Goal: Answer question/provide support

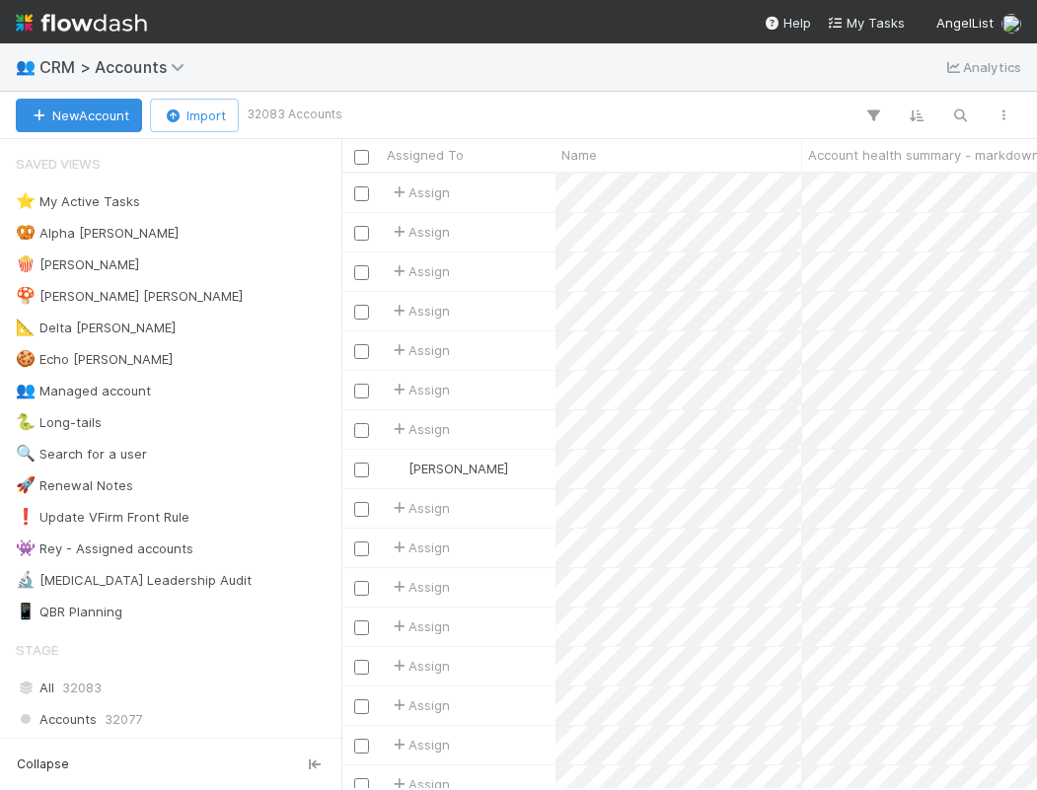
scroll to position [0, 1]
click at [948, 109] on button "button" at bounding box center [960, 116] width 36 height 26
type input "1031"
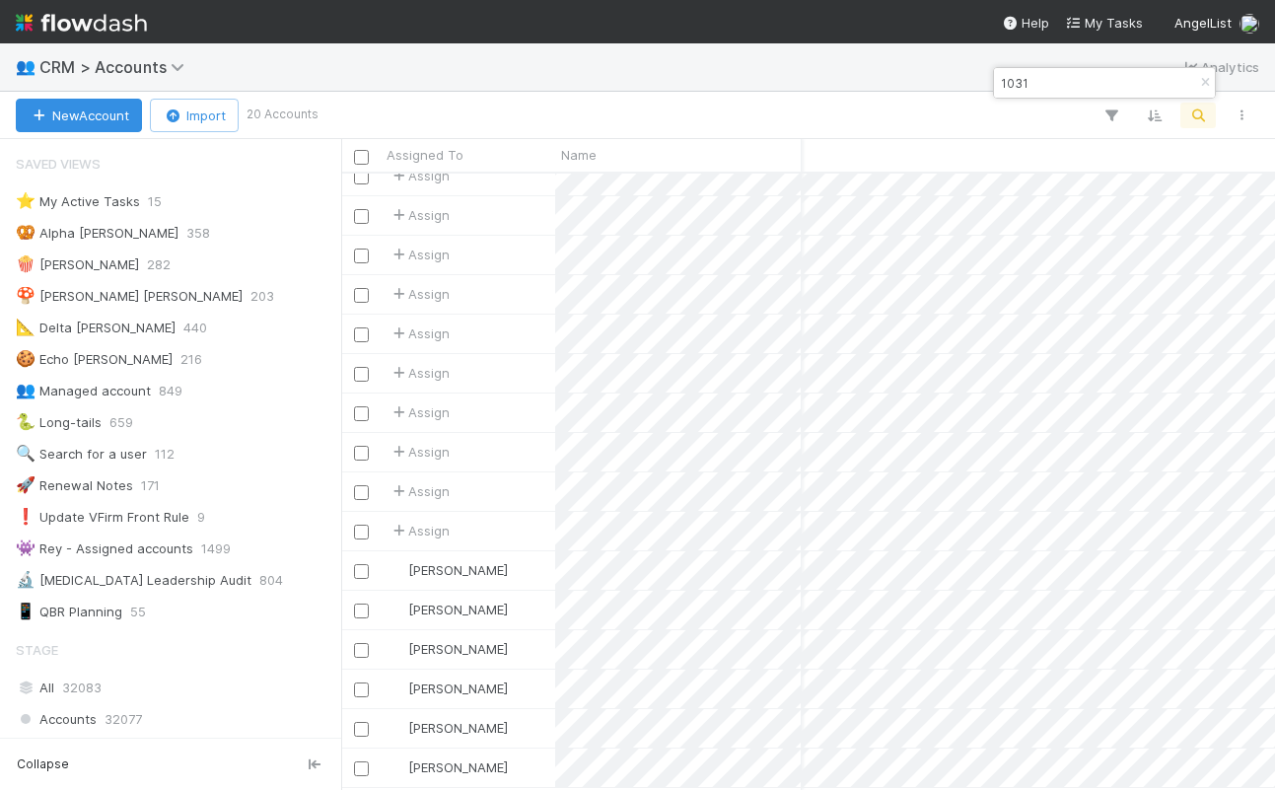
scroll to position [615, 934]
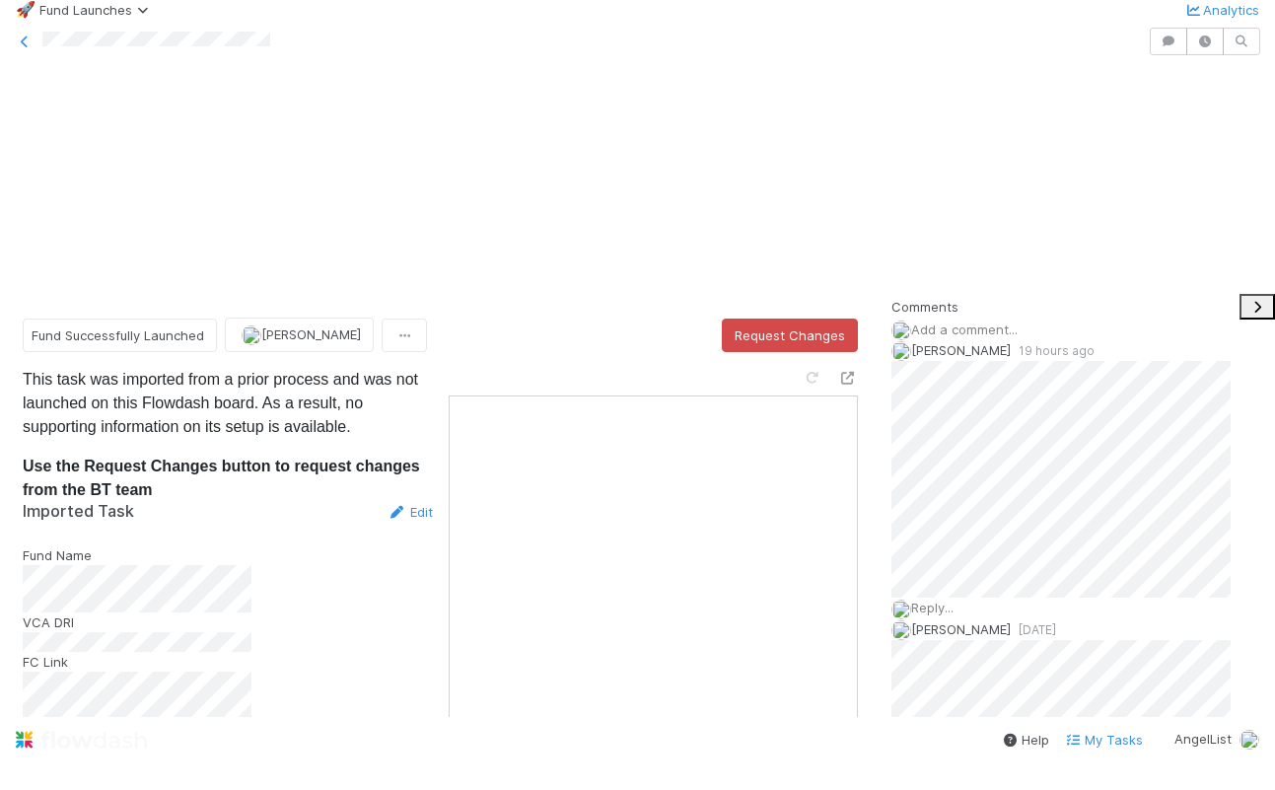
scroll to position [726, 0]
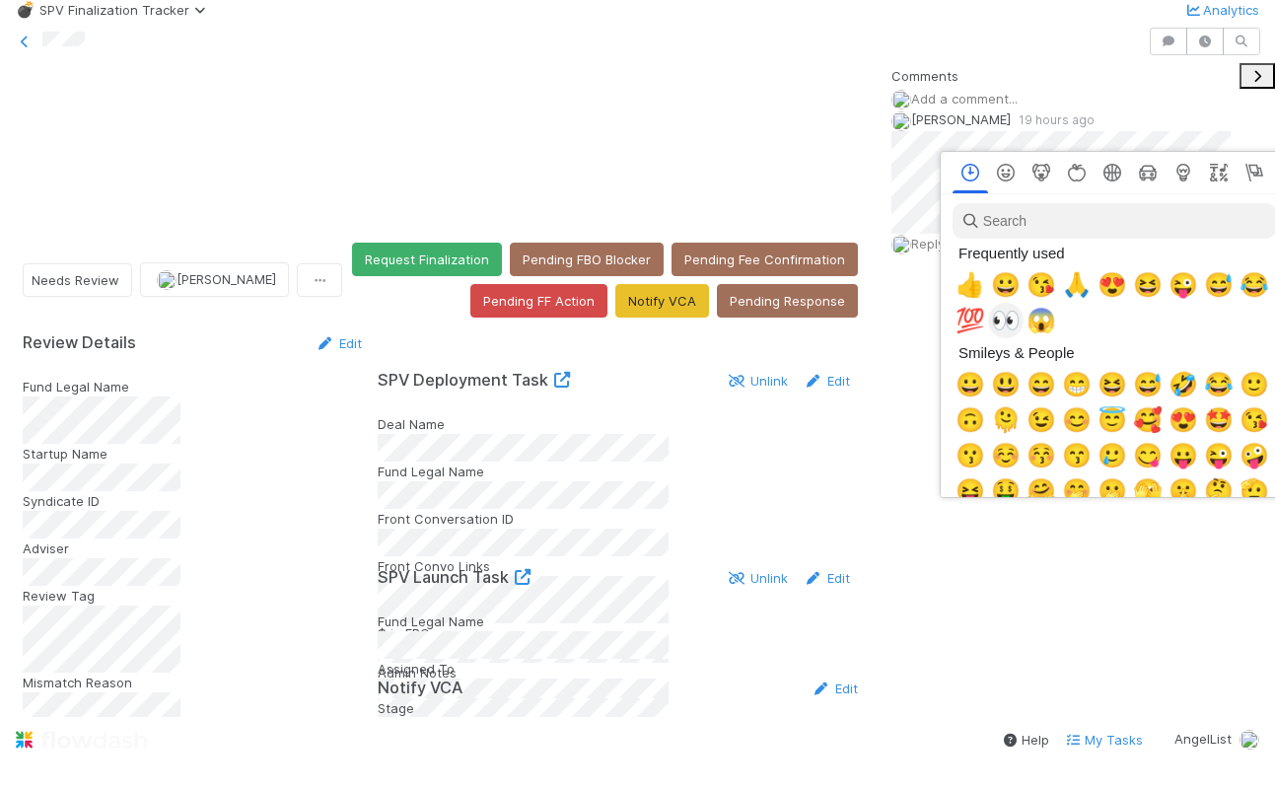
click at [1008, 325] on span "👀" at bounding box center [1006, 321] width 30 height 28
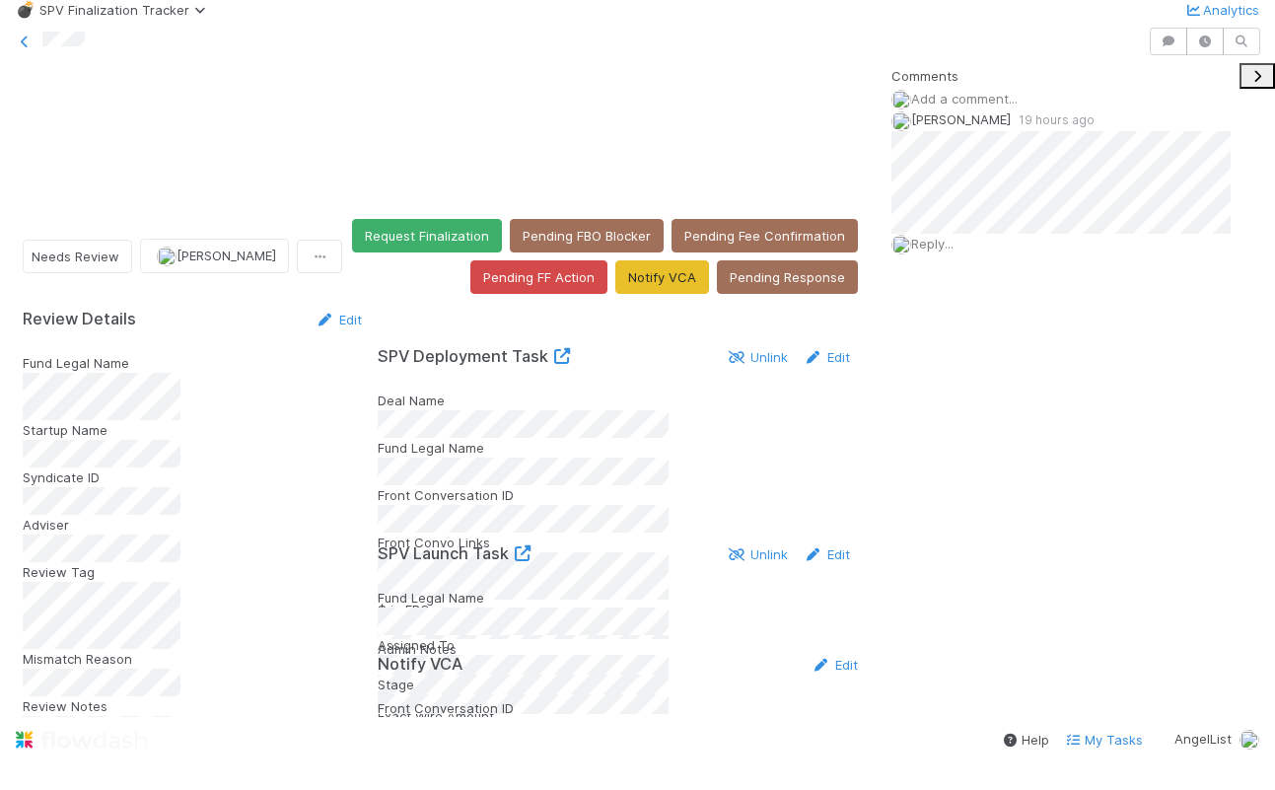
click at [940, 251] on span "Reply..." at bounding box center [932, 244] width 42 height 16
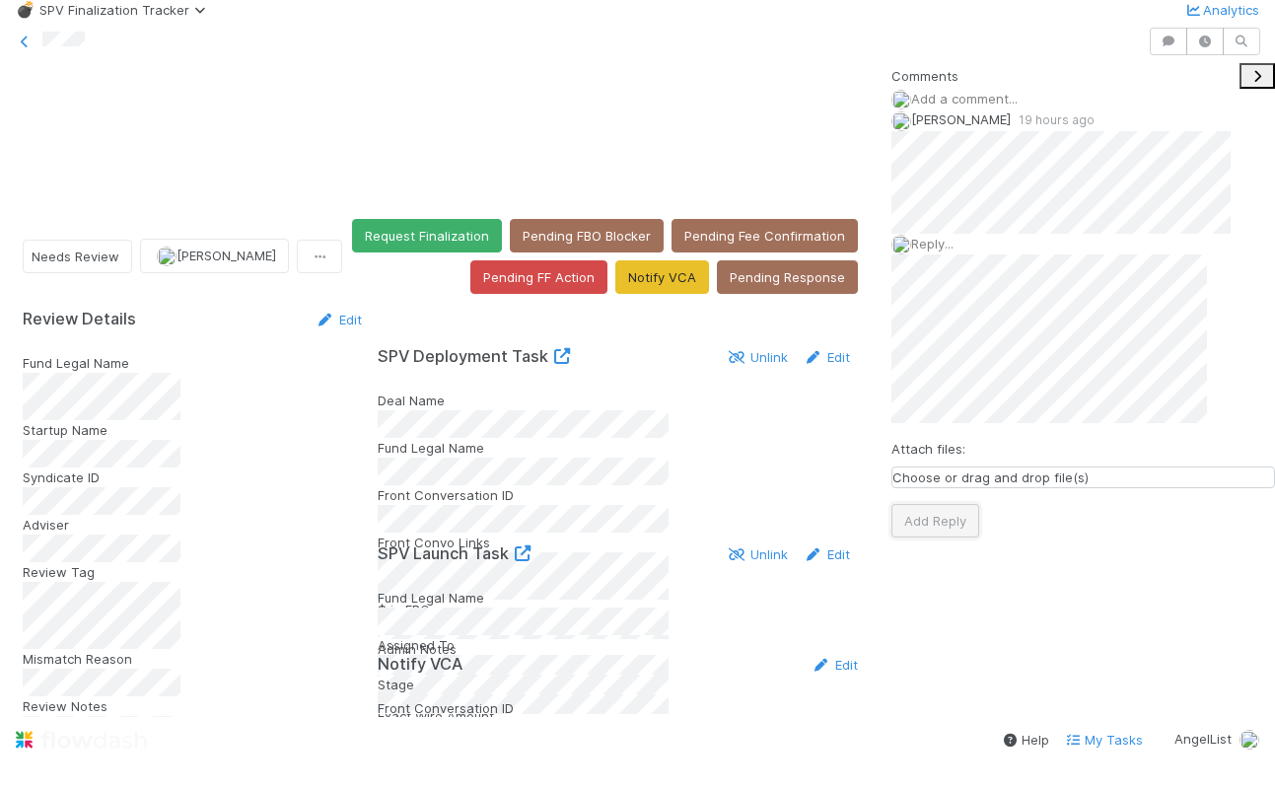
click at [963, 537] on button "Add Reply" at bounding box center [936, 521] width 88 height 34
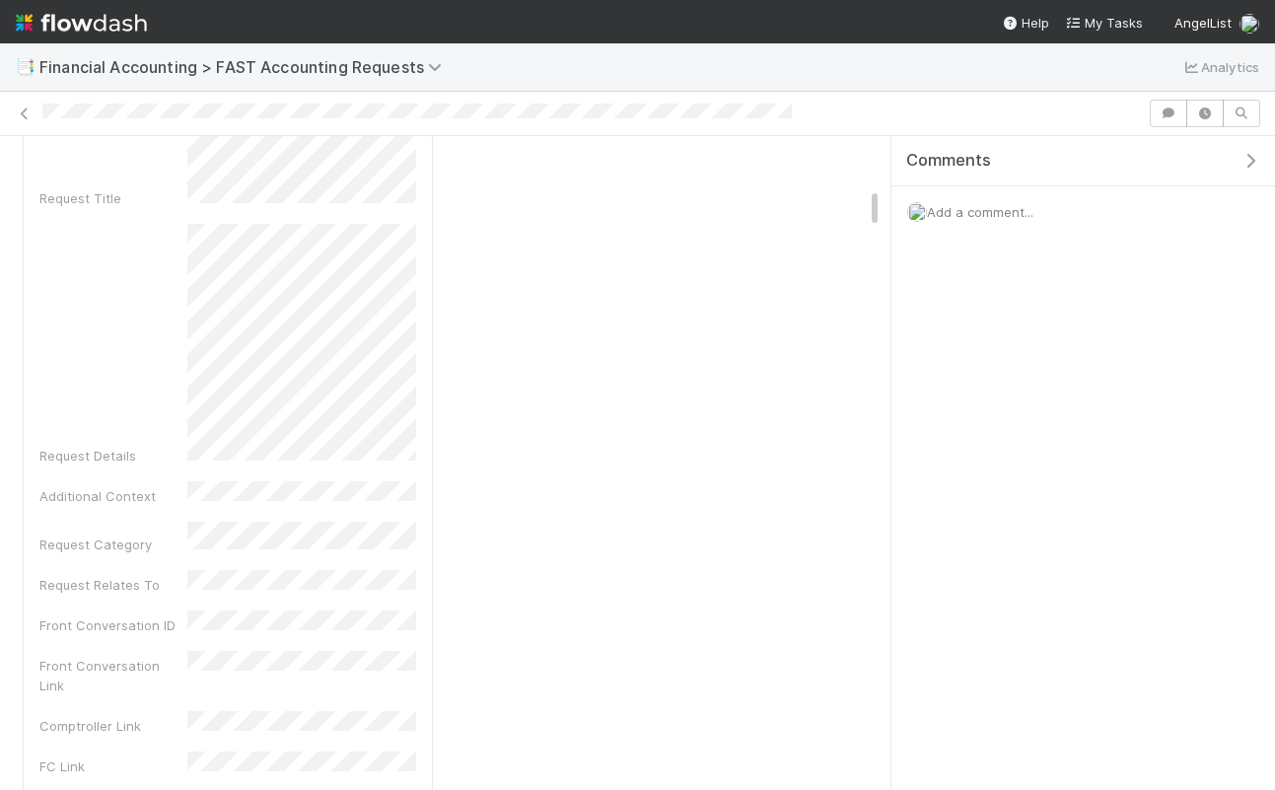
scroll to position [795, 0]
click at [971, 209] on span "Add a comment..." at bounding box center [980, 212] width 107 height 16
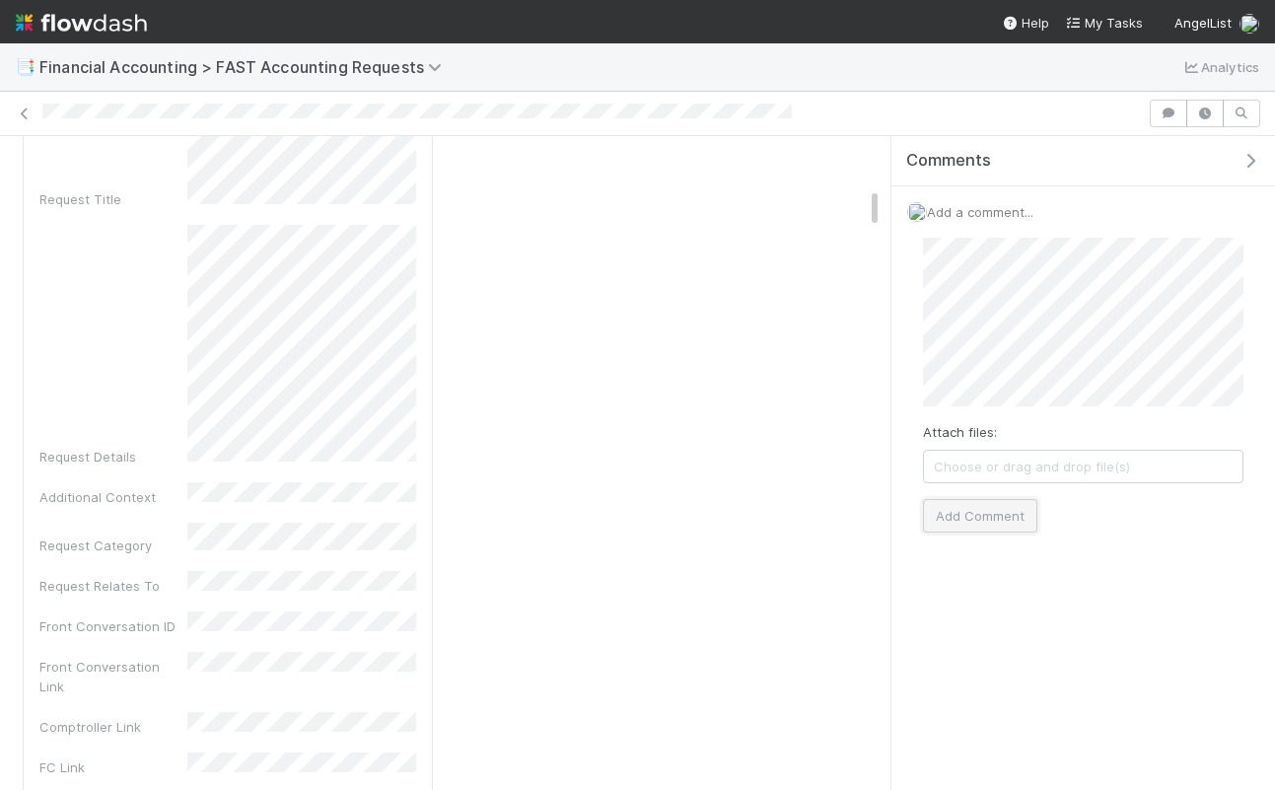
click at [982, 515] on button "Add Comment" at bounding box center [980, 516] width 114 height 34
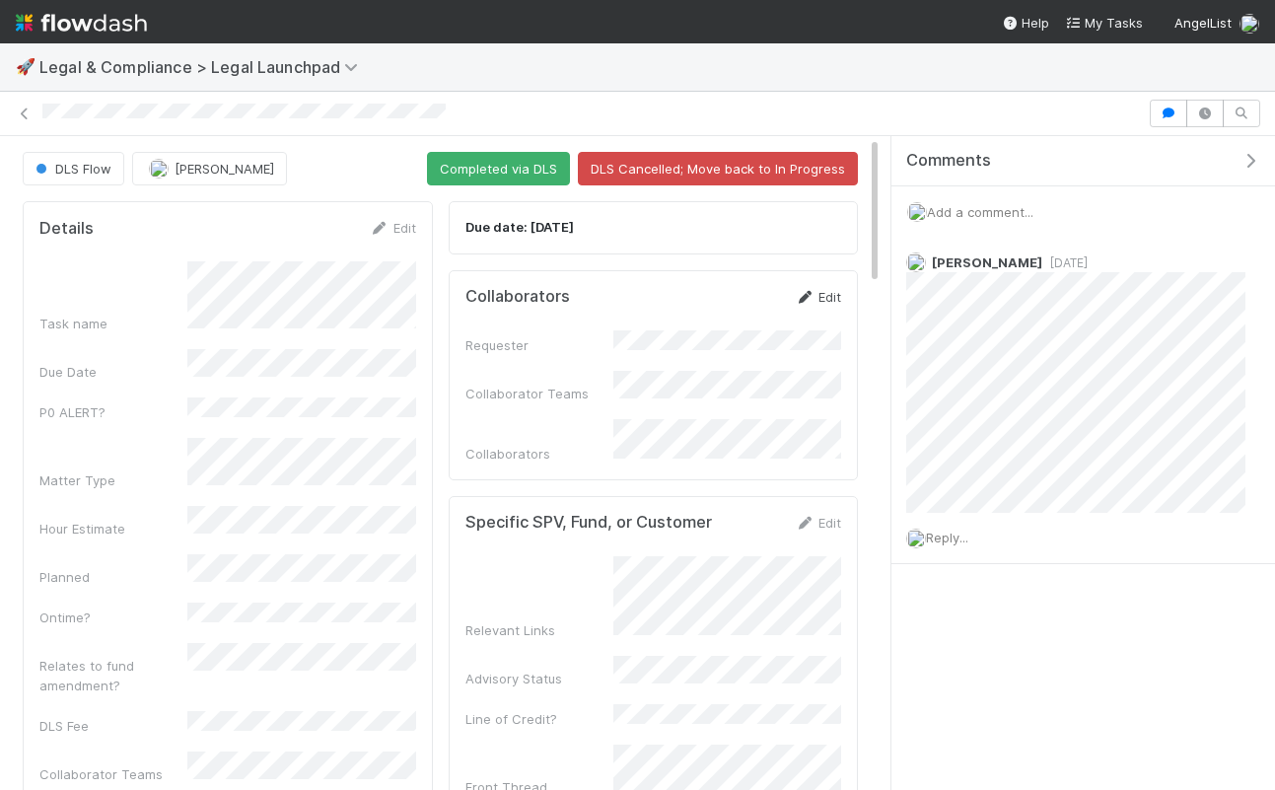
click at [822, 289] on link "Edit" at bounding box center [818, 297] width 46 height 16
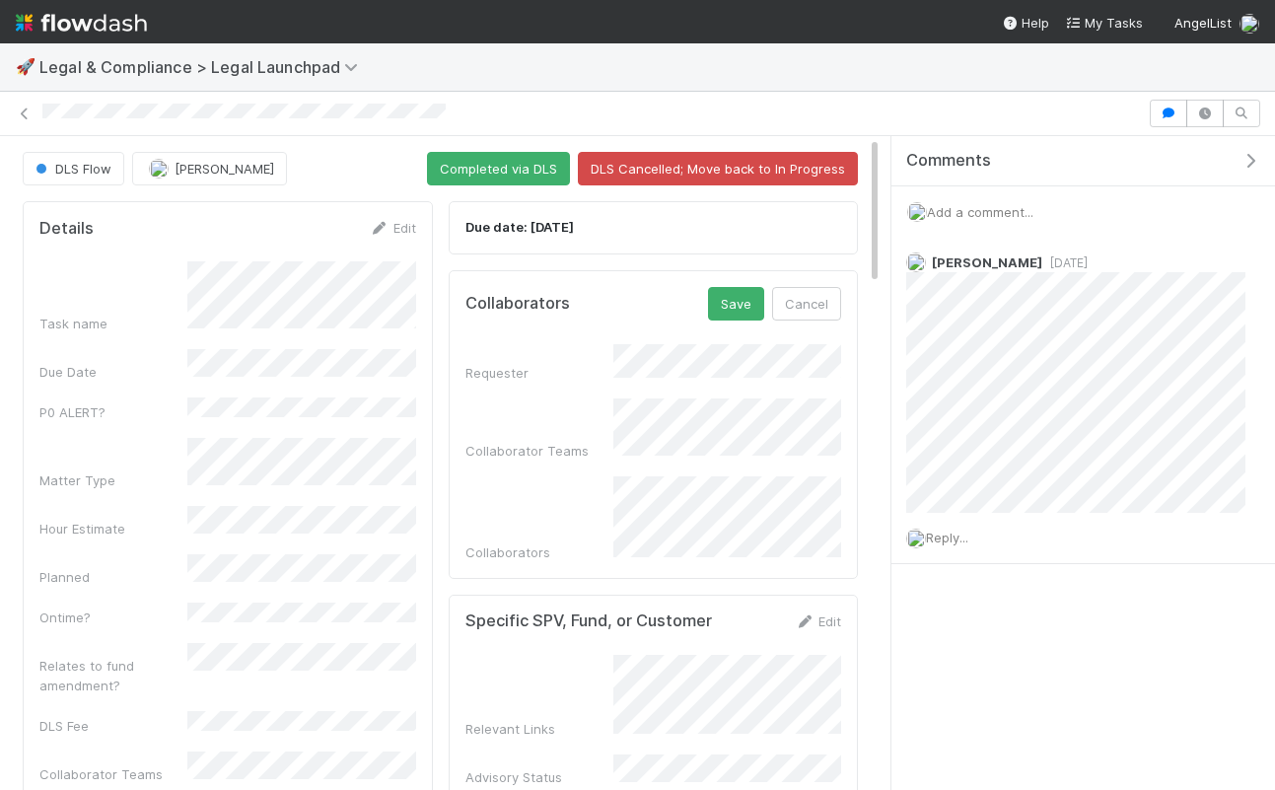
click at [742, 548] on div "Collaborators Save Cancel Requester Collaborator Teams Collaborators" at bounding box center [654, 424] width 410 height 309
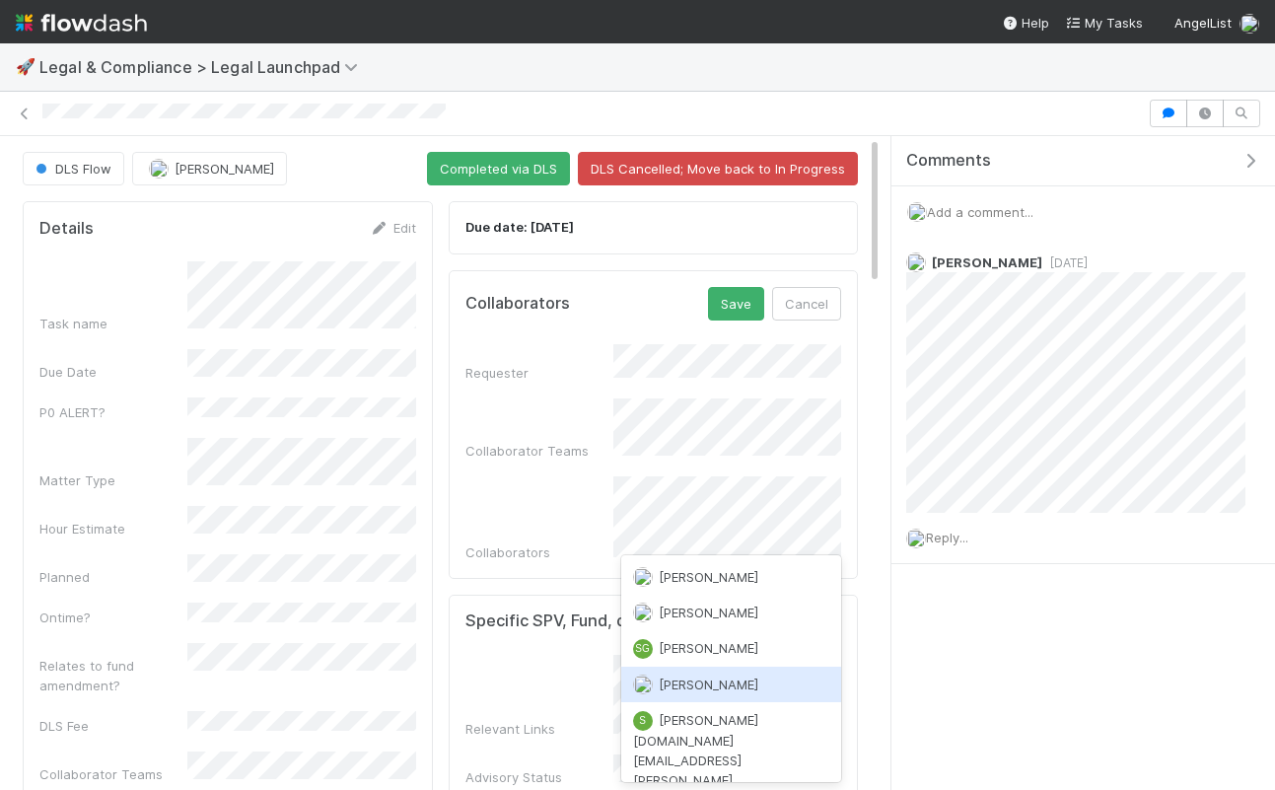
click at [656, 682] on span "[PERSON_NAME]" at bounding box center [695, 685] width 125 height 16
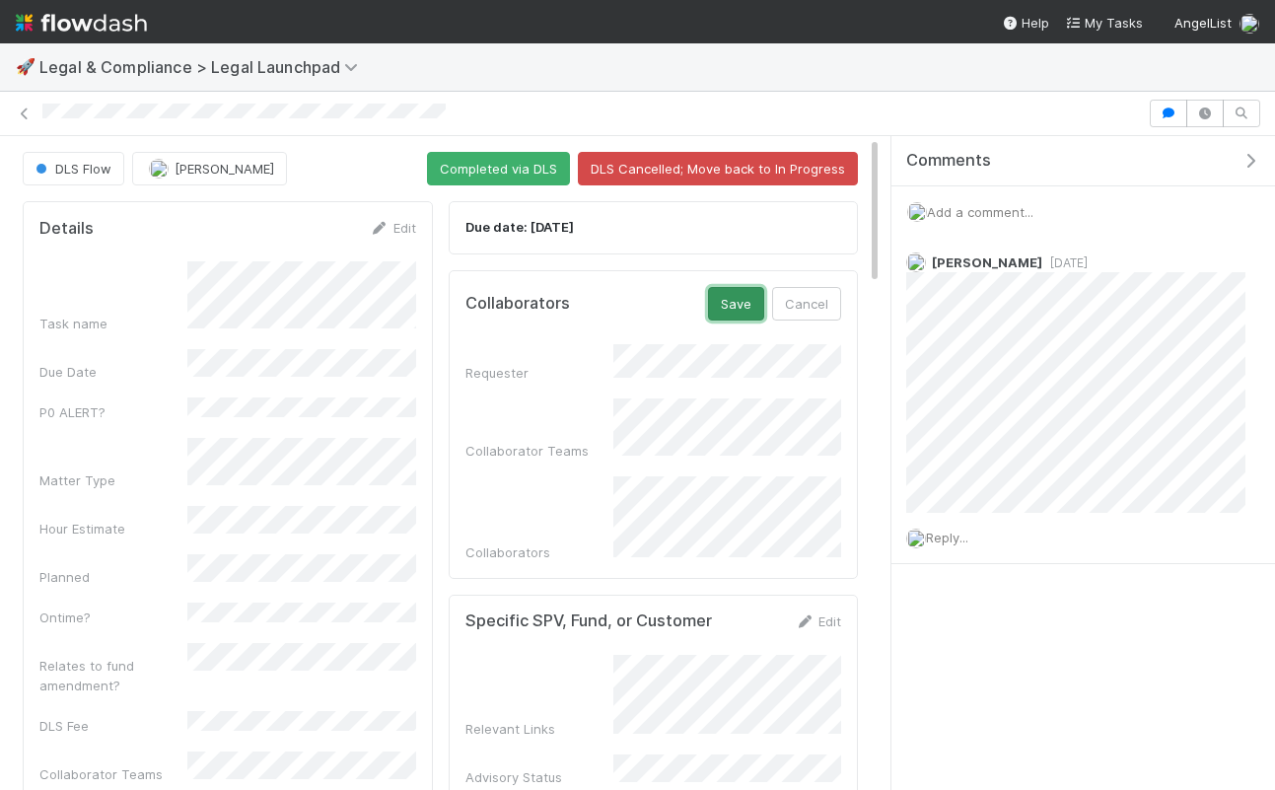
click at [732, 314] on button "Save" at bounding box center [736, 304] width 56 height 34
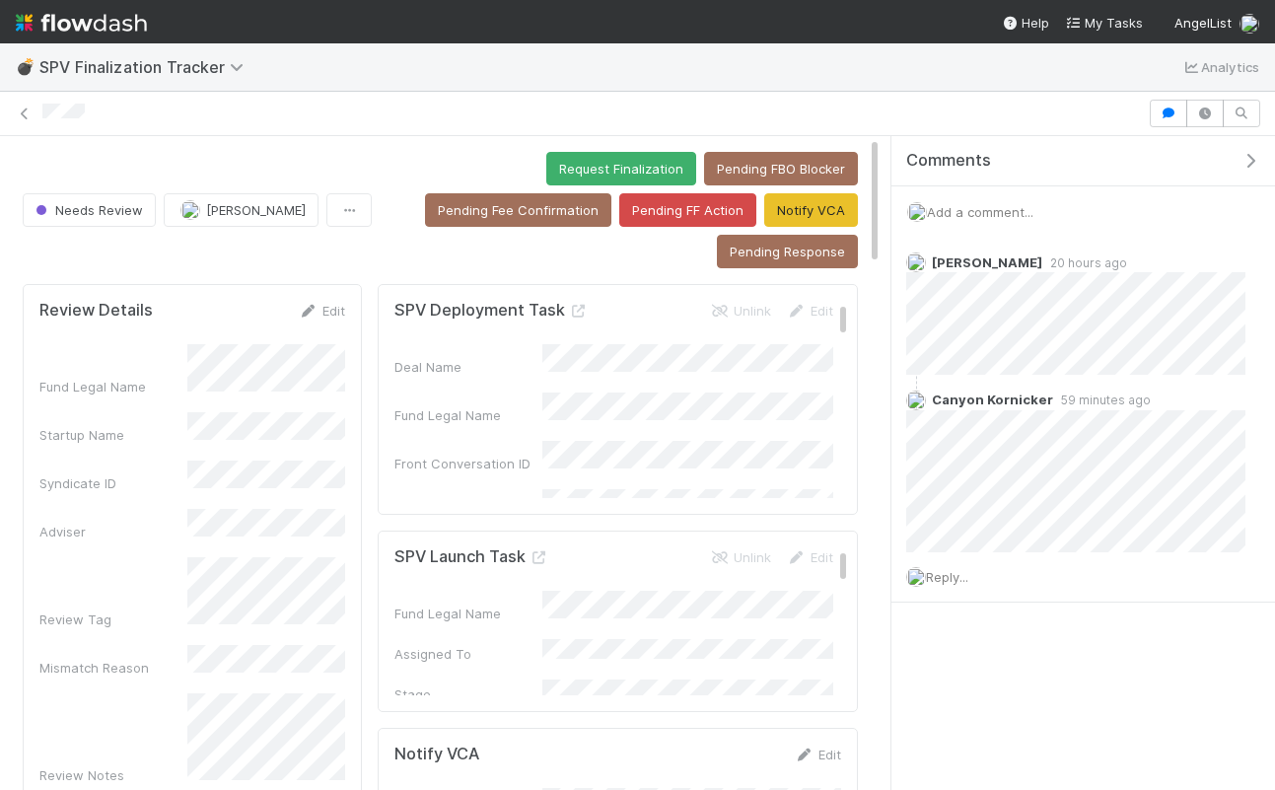
click at [980, 211] on span "Add a comment..." at bounding box center [980, 212] width 107 height 16
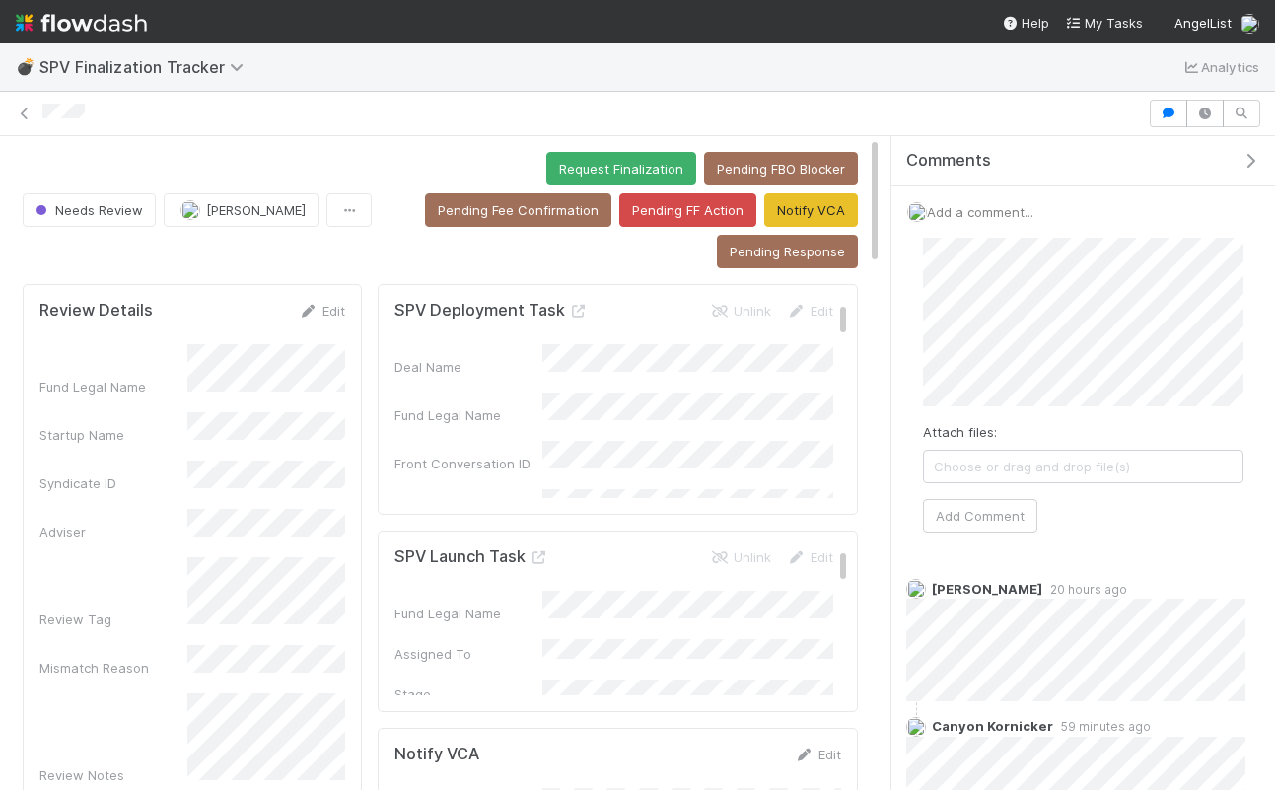
click at [956, 538] on div "Attach files: Choose or drag and drop file(s) Add Comment" at bounding box center [1083, 385] width 352 height 326
click at [960, 521] on button "Add Comment" at bounding box center [980, 516] width 114 height 34
